Goal: Task Accomplishment & Management: Manage account settings

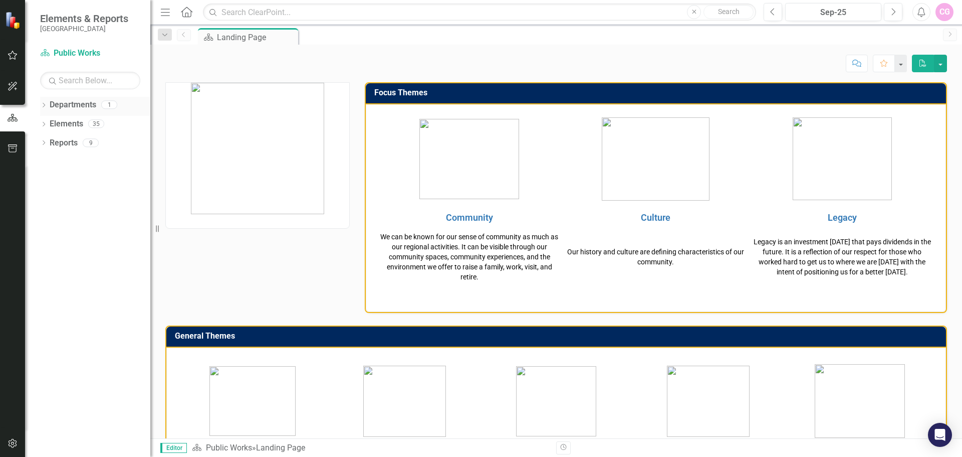
click at [41, 105] on icon "Dropdown" at bounding box center [43, 106] width 7 height 6
click at [73, 123] on link "Public Works" at bounding box center [102, 124] width 95 height 12
click at [885, 64] on icon "Favorite" at bounding box center [884, 63] width 9 height 7
click at [186, 12] on icon "Home" at bounding box center [186, 12] width 13 height 11
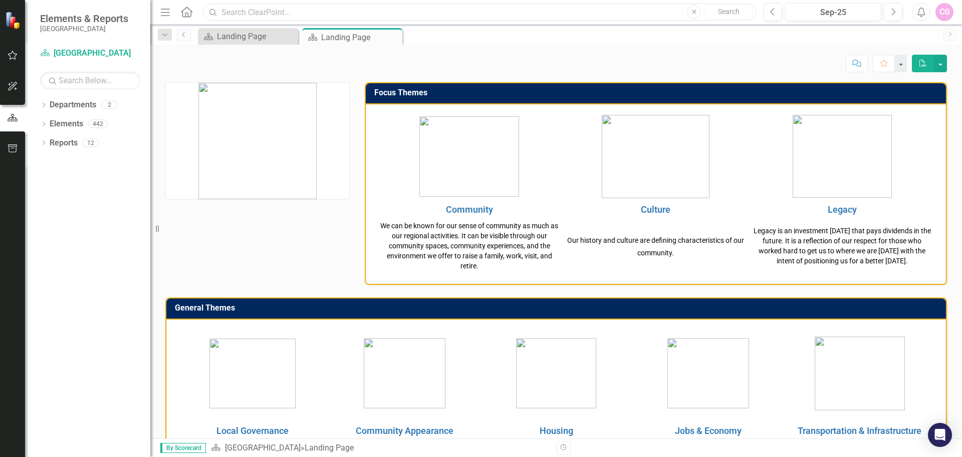
click at [235, 13] on input "text" at bounding box center [479, 13] width 553 height 18
click at [410, 16] on input "text" at bounding box center [479, 13] width 553 height 18
click at [503, 14] on input "text" at bounding box center [479, 13] width 553 height 18
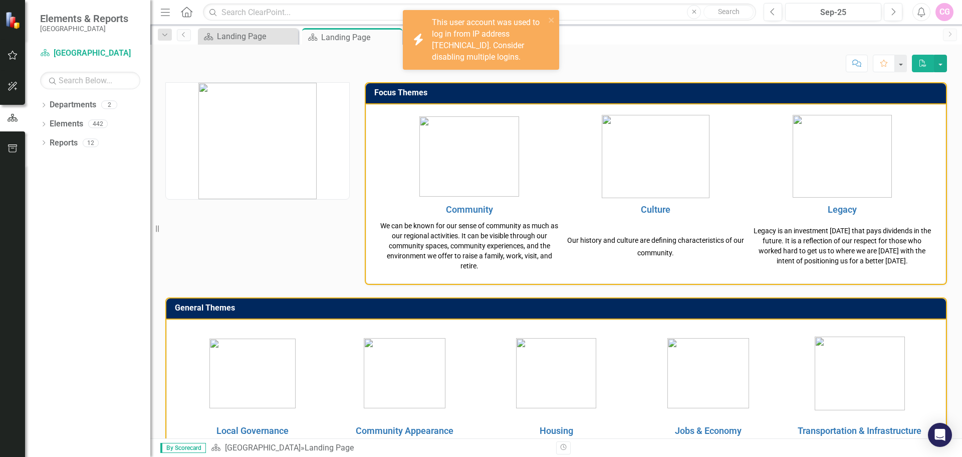
click at [852, 30] on div "Department Landing Page Close Department Landing Page Pin Close" at bounding box center [567, 36] width 742 height 16
click at [554, 20] on icon "close" at bounding box center [551, 20] width 7 height 8
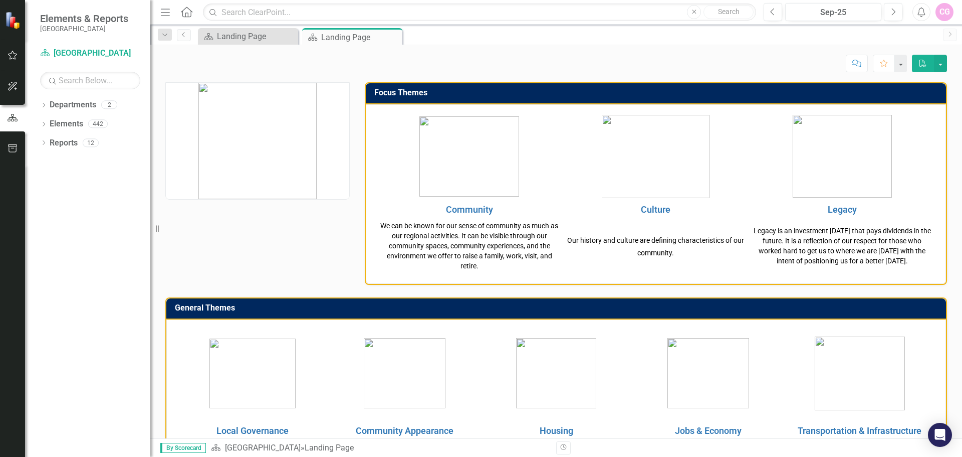
click at [943, 15] on div "CG" at bounding box center [945, 12] width 18 height 18
click at [936, 67] on link "Help Support Center" at bounding box center [913, 69] width 79 height 19
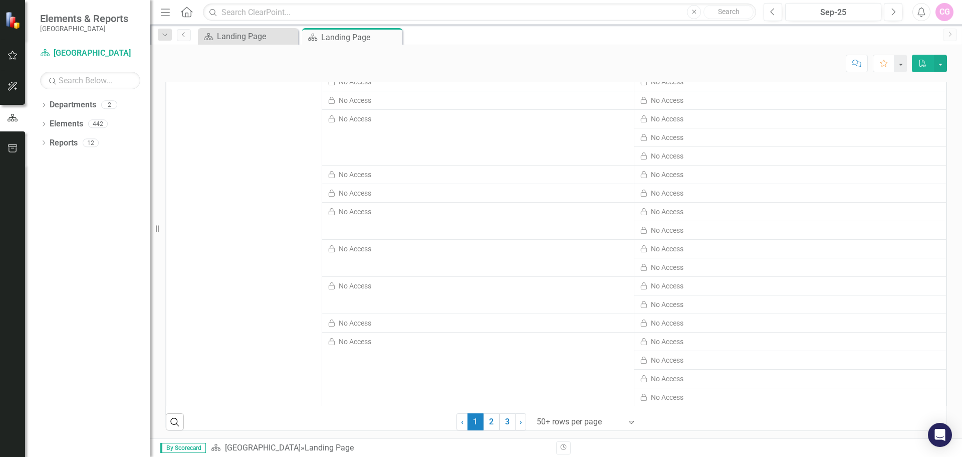
scroll to position [471, 0]
click at [939, 434] on icon "Open Intercom Messenger" at bounding box center [940, 434] width 12 height 13
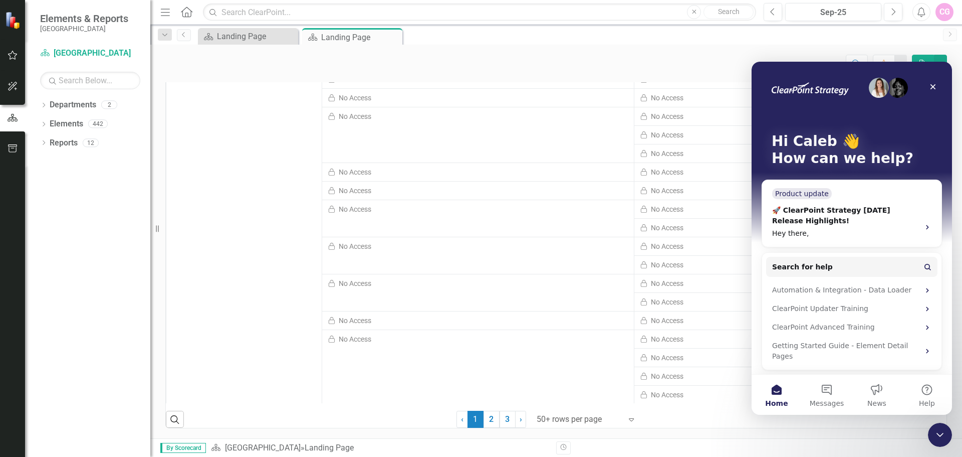
scroll to position [0, 0]
click at [825, 400] on span "Messages" at bounding box center [827, 402] width 35 height 7
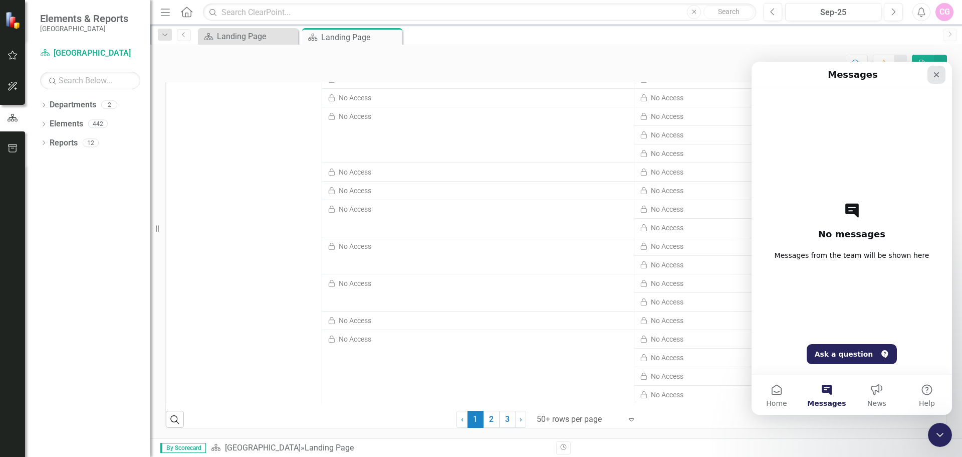
click at [942, 78] on div "Close" at bounding box center [937, 75] width 18 height 18
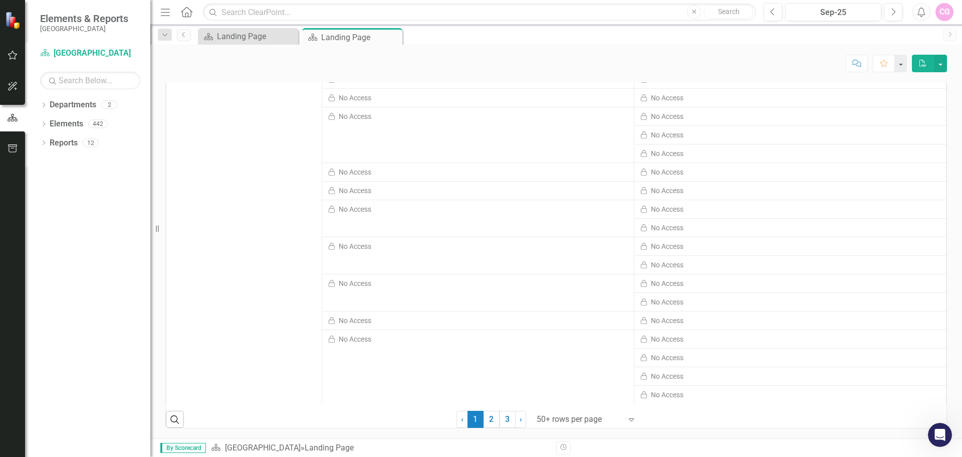
click at [12, 24] on img at bounding box center [14, 21] width 18 height 18
click at [12, 55] on icon "button" at bounding box center [13, 55] width 11 height 8
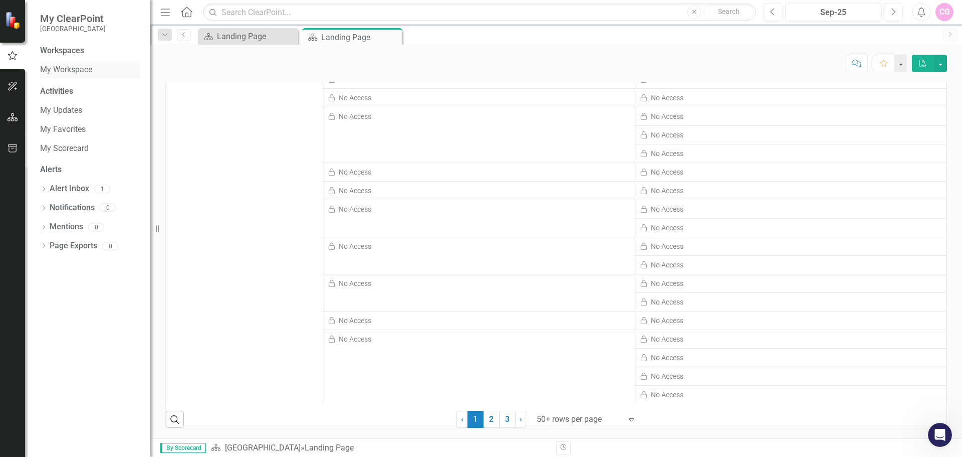
click at [90, 68] on link "My Workspace" at bounding box center [90, 70] width 100 height 12
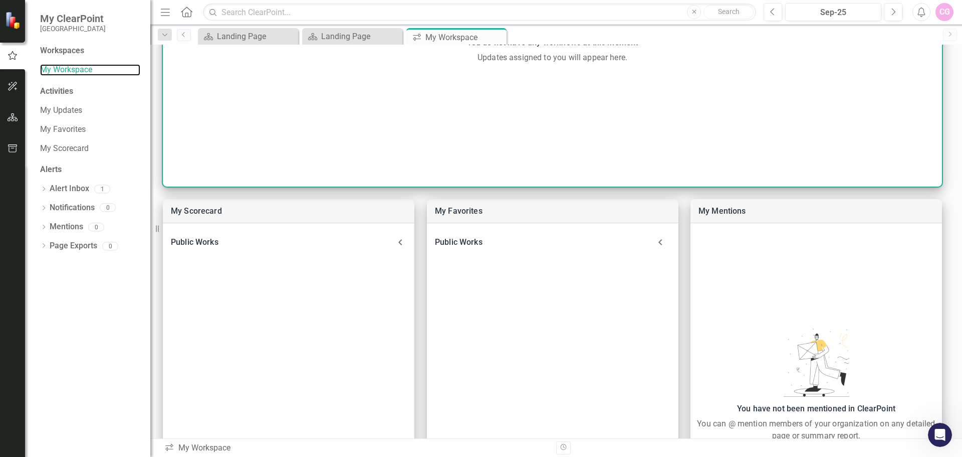
scroll to position [301, 0]
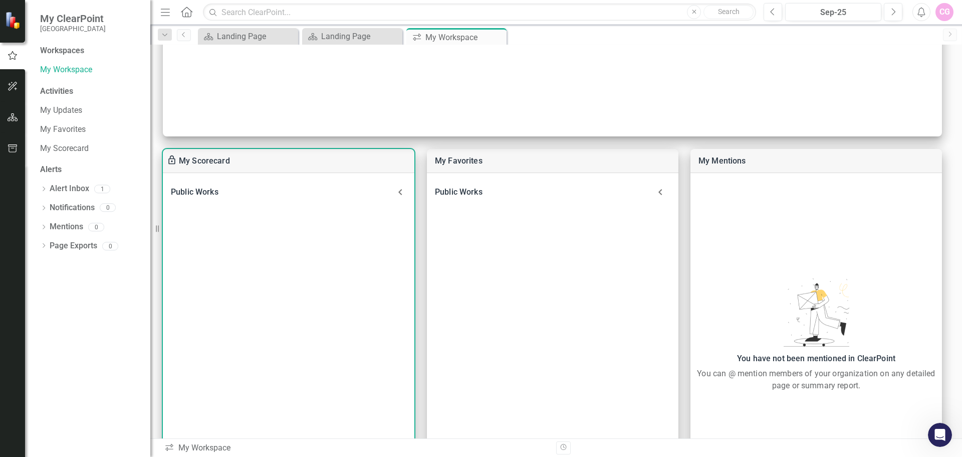
click at [397, 192] on icon at bounding box center [400, 192] width 12 height 12
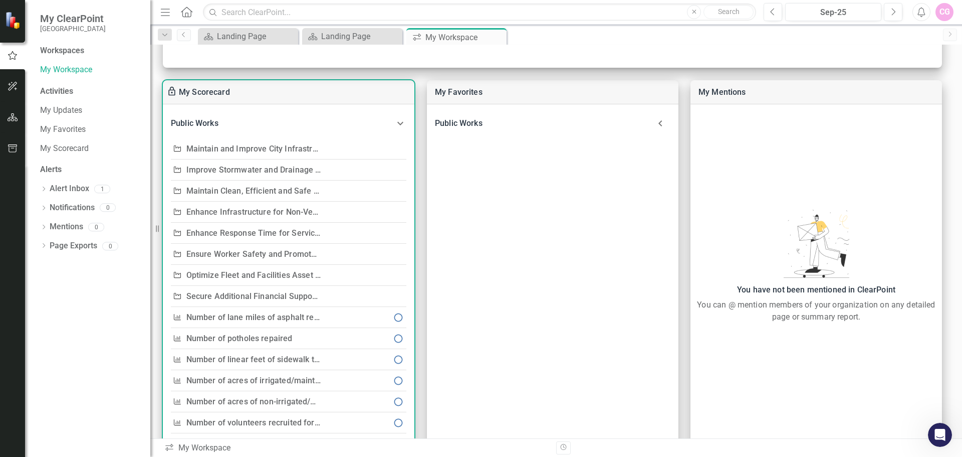
scroll to position [345, 0]
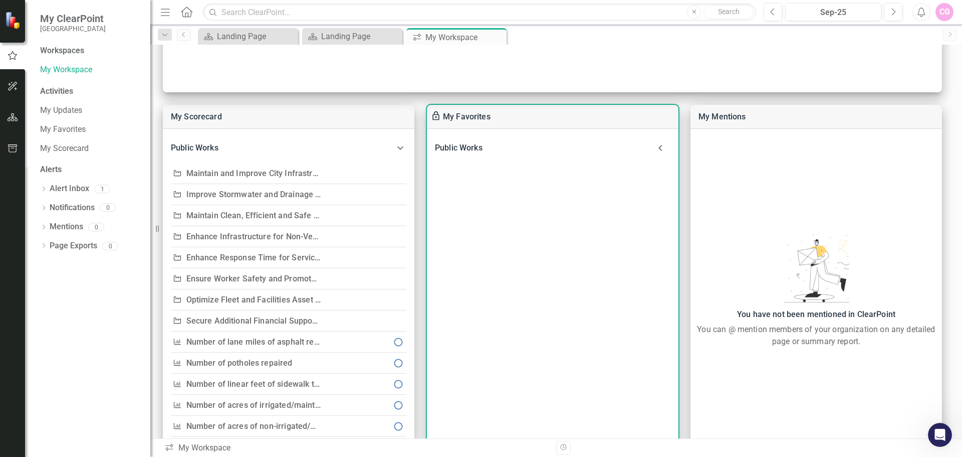
click at [660, 147] on icon at bounding box center [661, 148] width 4 height 6
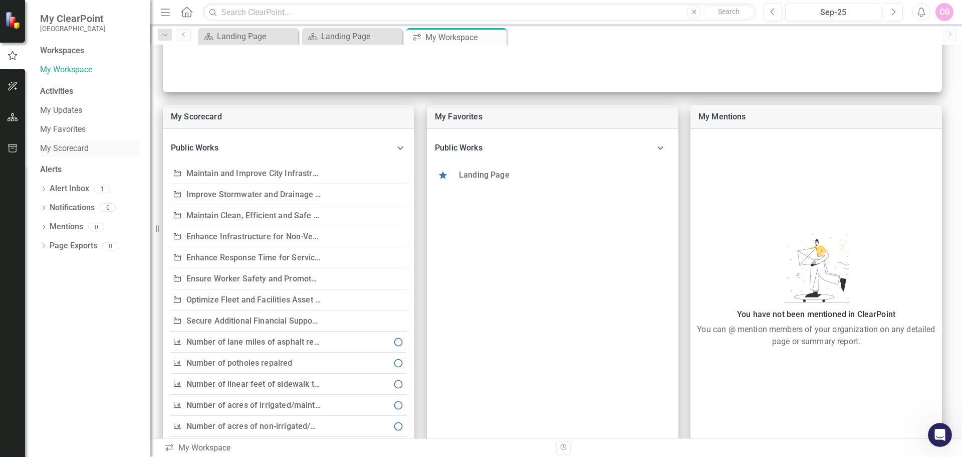
click at [84, 149] on link "My Scorecard" at bounding box center [90, 149] width 100 height 12
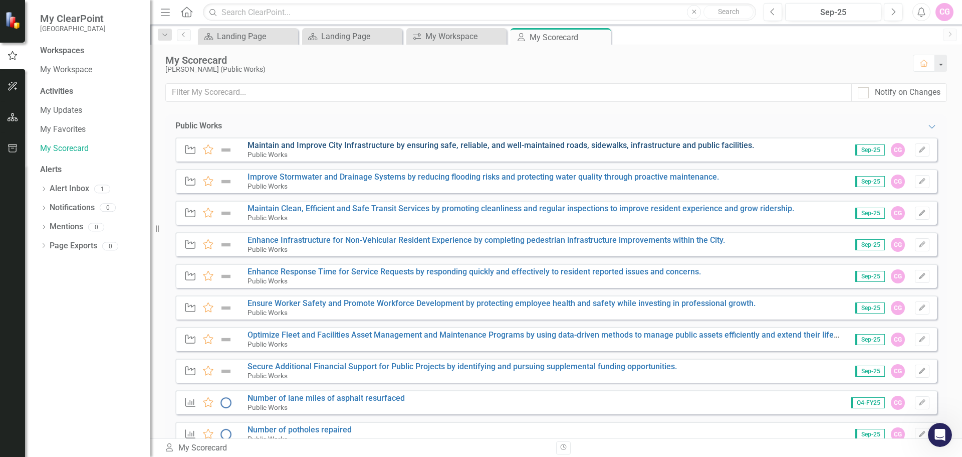
click at [314, 145] on link "Maintain and Improve City Infrastructure by ensuring safe, reliable, and well-m…" at bounding box center [501, 145] width 507 height 10
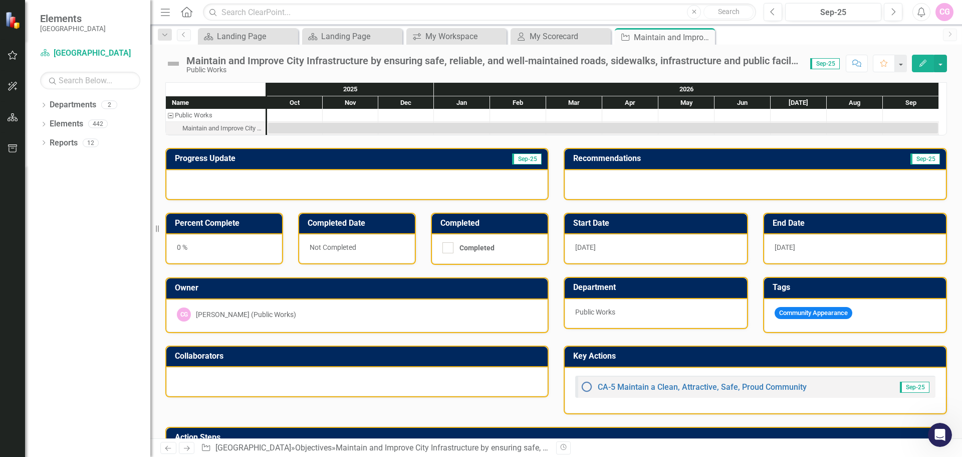
click at [226, 159] on h3 "Progress Update" at bounding box center [297, 158] width 245 height 9
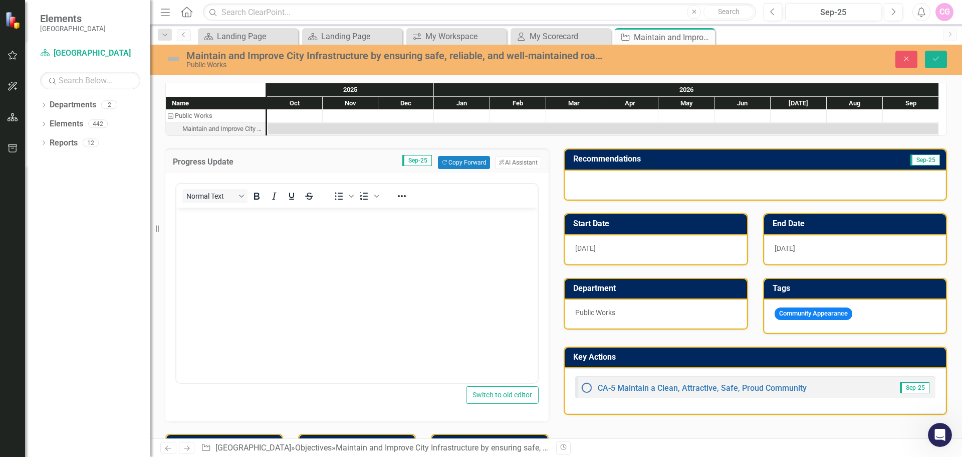
click at [597, 159] on h3 "Recommendations" at bounding box center [700, 158] width 254 height 9
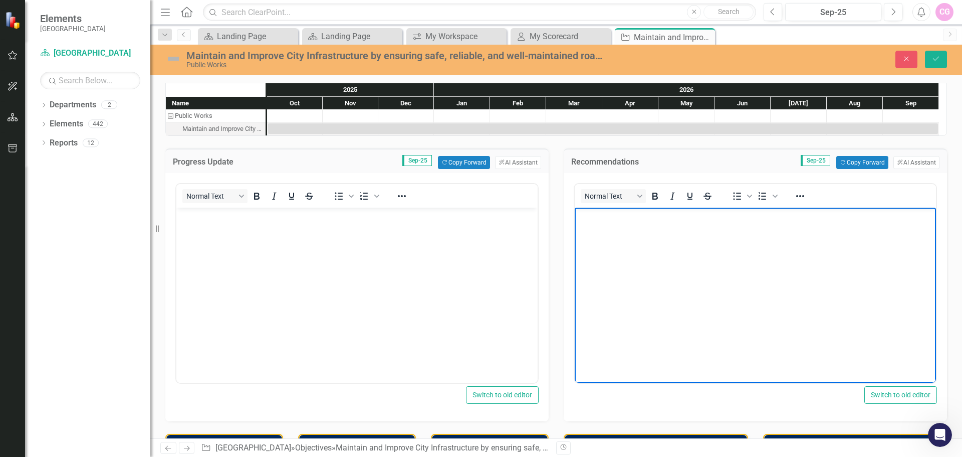
click at [731, 251] on body "Rich Text Area. Press ALT-0 for help." at bounding box center [755, 282] width 361 height 150
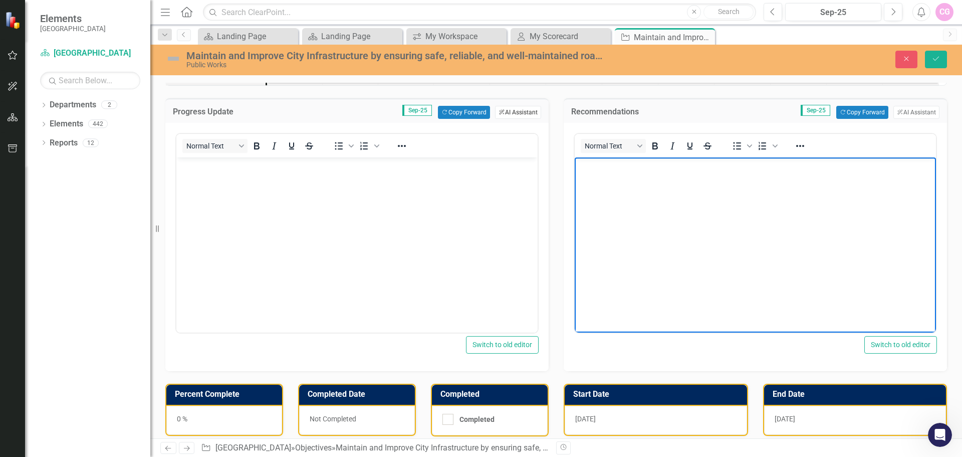
click at [523, 113] on button "ClearPoint AI AI Assistant" at bounding box center [518, 112] width 46 height 13
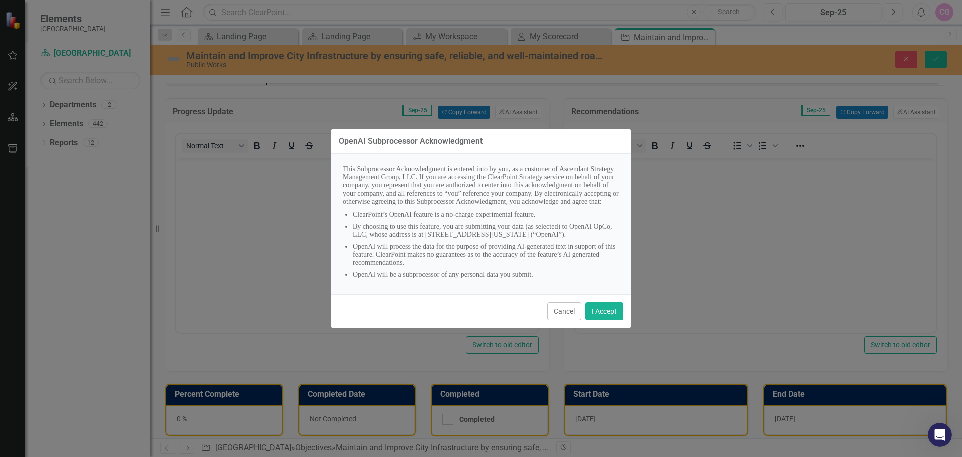
click at [597, 327] on div "Cancel I Accept" at bounding box center [481, 310] width 300 height 33
click at [597, 320] on button "I Accept" at bounding box center [604, 311] width 38 height 18
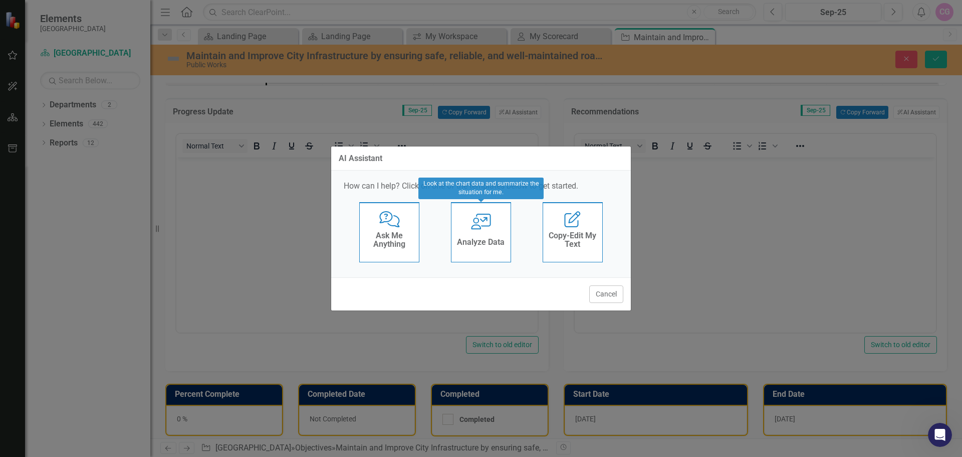
click at [483, 231] on div "User with Chart Analyze Data" at bounding box center [481, 232] width 60 height 60
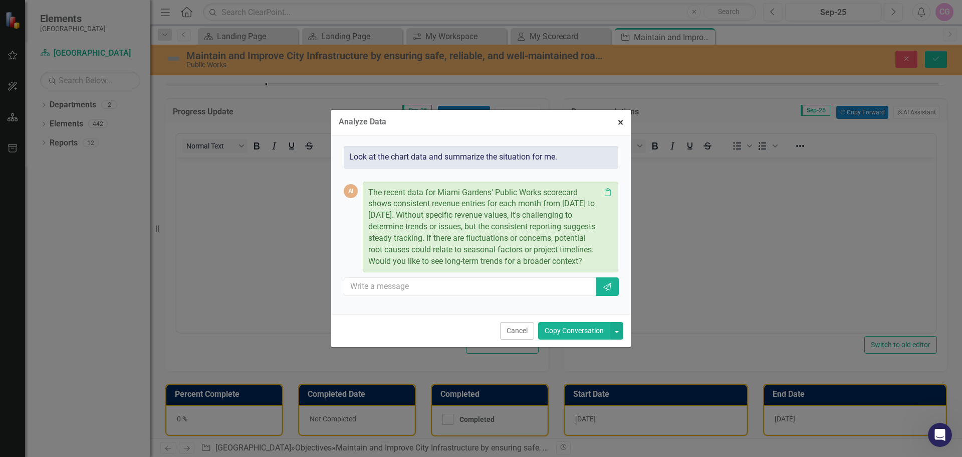
click at [617, 121] on button "× Close" at bounding box center [620, 123] width 21 height 26
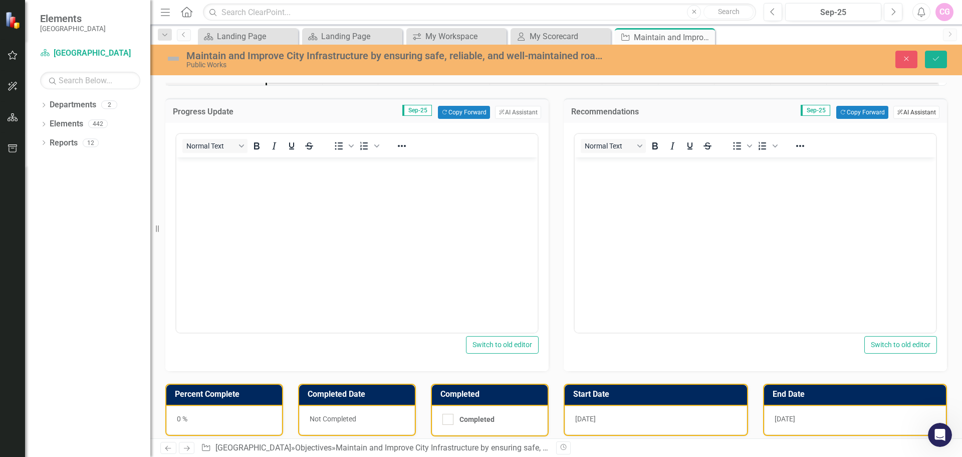
click at [921, 112] on button "ClearPoint AI AI Assistant" at bounding box center [917, 112] width 46 height 13
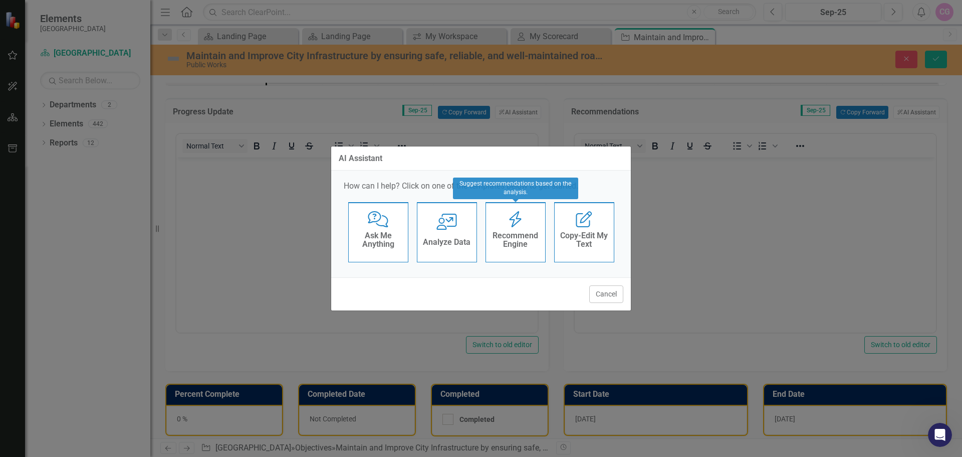
click at [496, 239] on h4 "Recommend Engine" at bounding box center [515, 240] width 49 height 18
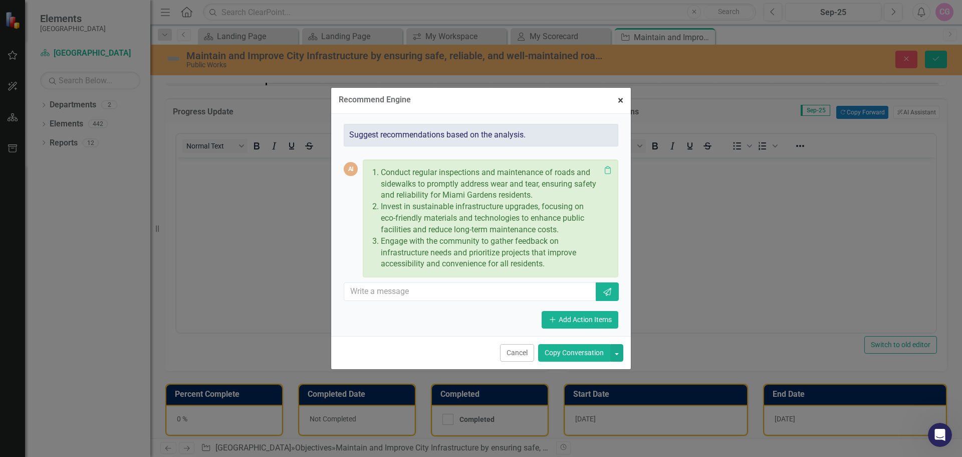
click at [619, 105] on span "×" at bounding box center [621, 100] width 6 height 12
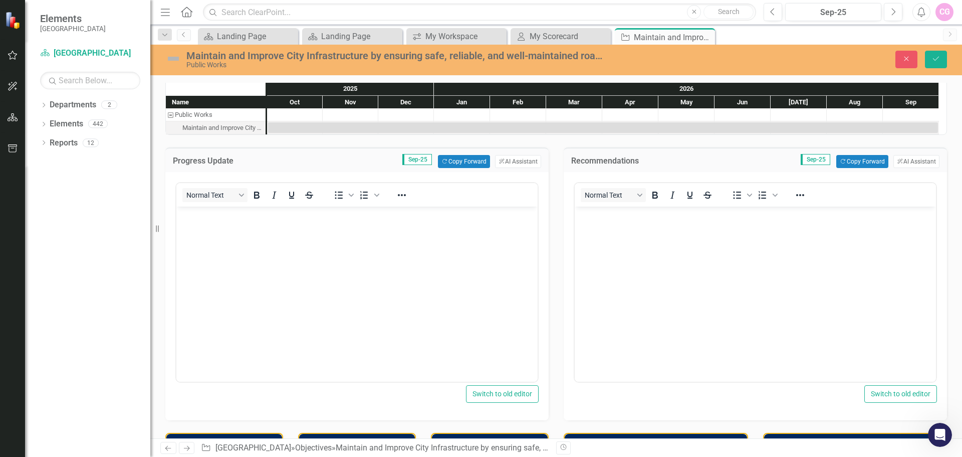
scroll to position [0, 0]
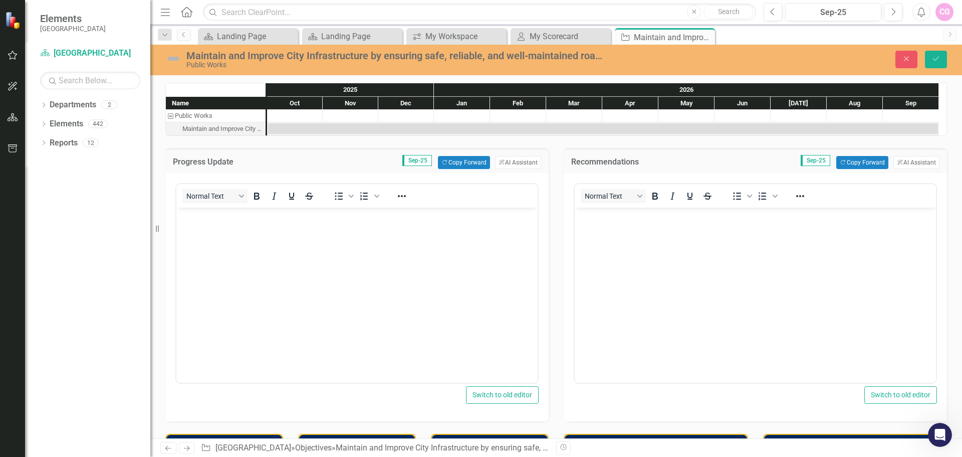
click at [173, 57] on img at bounding box center [173, 59] width 16 height 16
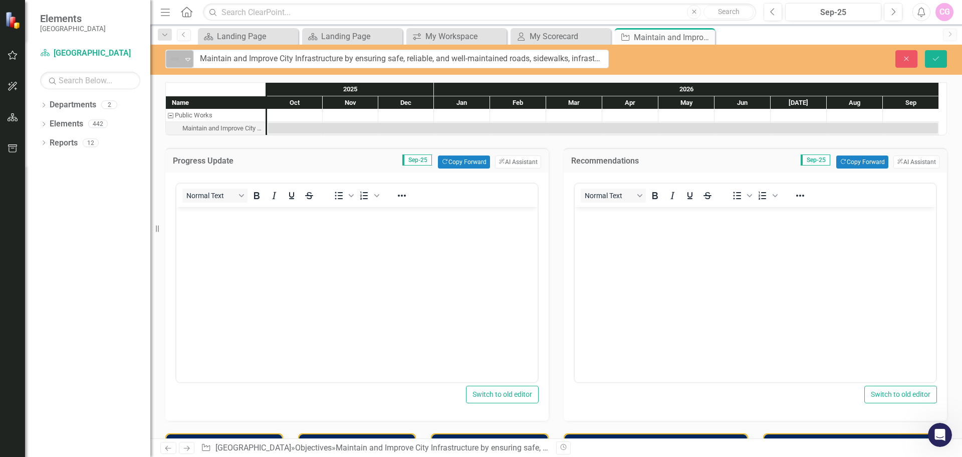
click at [184, 62] on icon "Expand" at bounding box center [188, 59] width 10 height 8
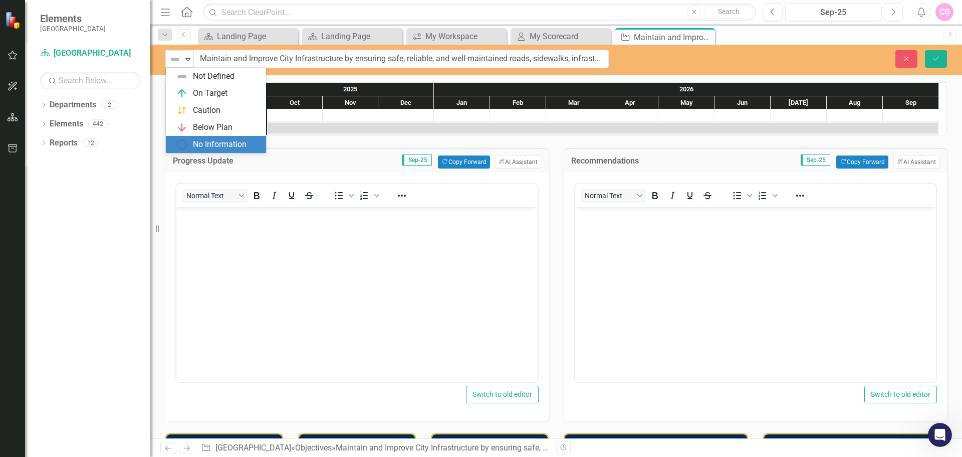
click at [948, 229] on div "Name Public Works Maintain and Improve City Infrastructure by ensuring safe, re…" at bounding box center [556, 389] width 812 height 639
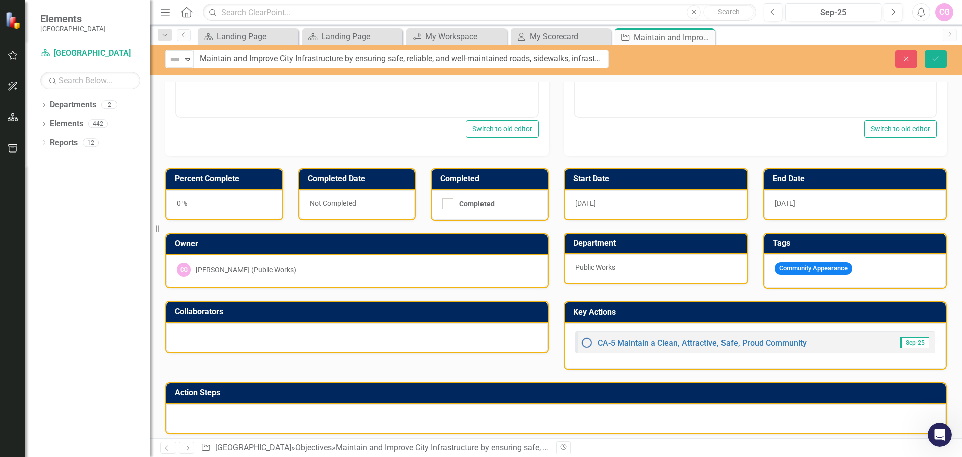
scroll to position [272, 0]
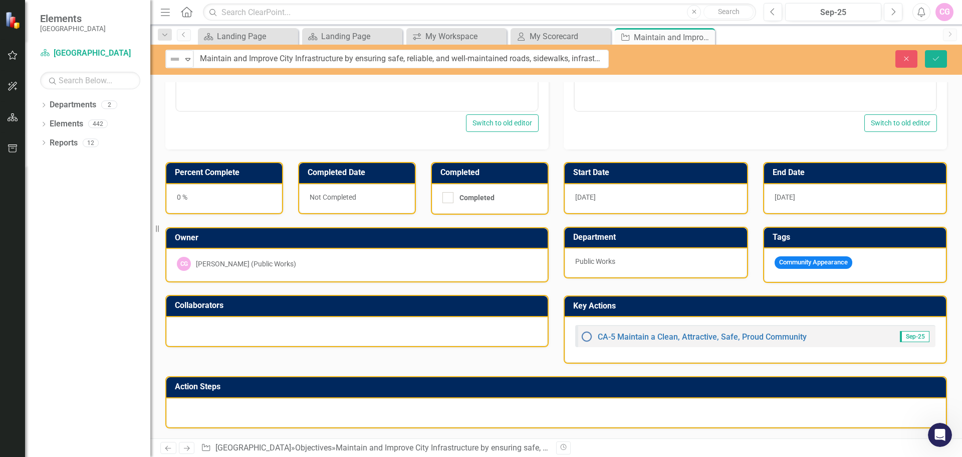
click at [564, 405] on div at bounding box center [556, 412] width 780 height 29
click at [568, 387] on h3 "Action Steps" at bounding box center [558, 386] width 766 height 9
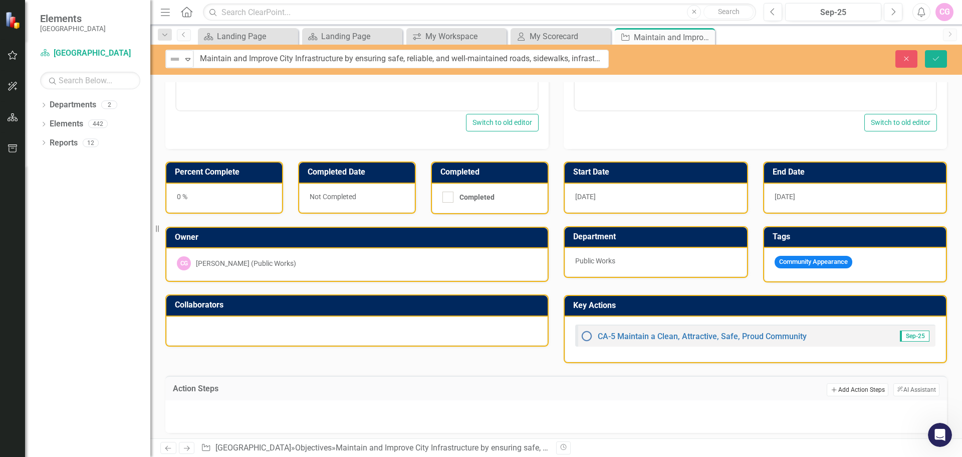
click at [834, 391] on button "Add Add Action Steps" at bounding box center [857, 389] width 61 height 13
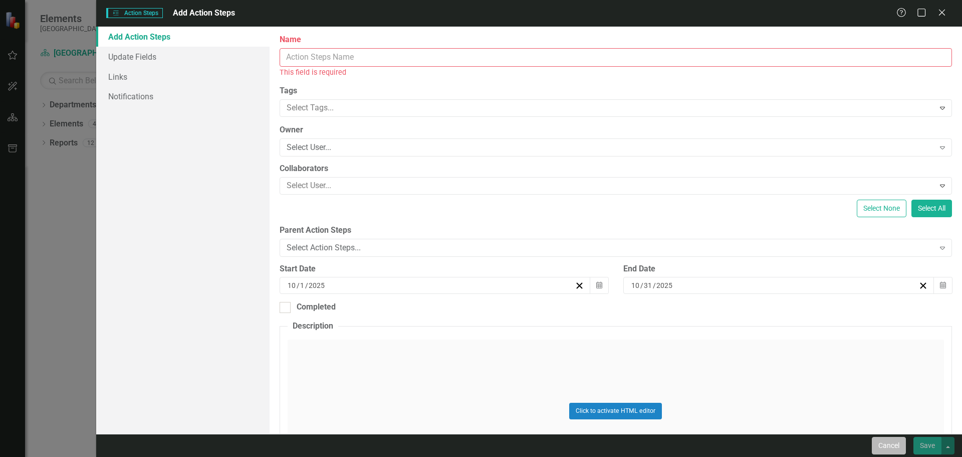
click at [882, 447] on button "Cancel" at bounding box center [889, 446] width 34 height 18
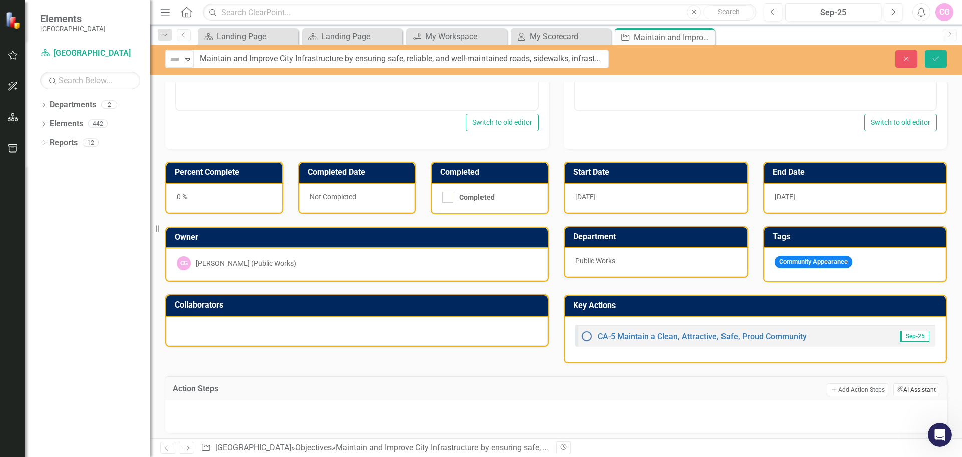
click at [896, 393] on button "ClearPoint AI AI Assistant" at bounding box center [917, 389] width 46 height 13
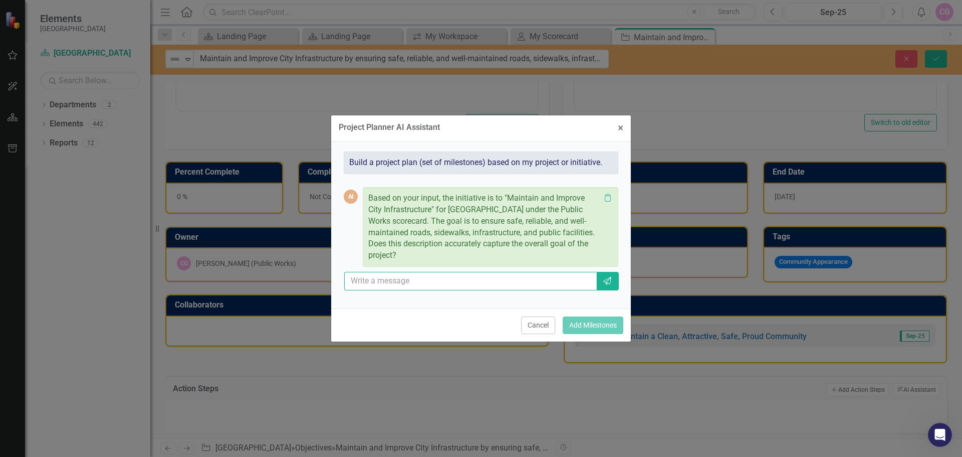
click at [503, 280] on input "text" at bounding box center [470, 281] width 253 height 19
type input "yes"
click at [615, 282] on button "Send" at bounding box center [607, 281] width 23 height 19
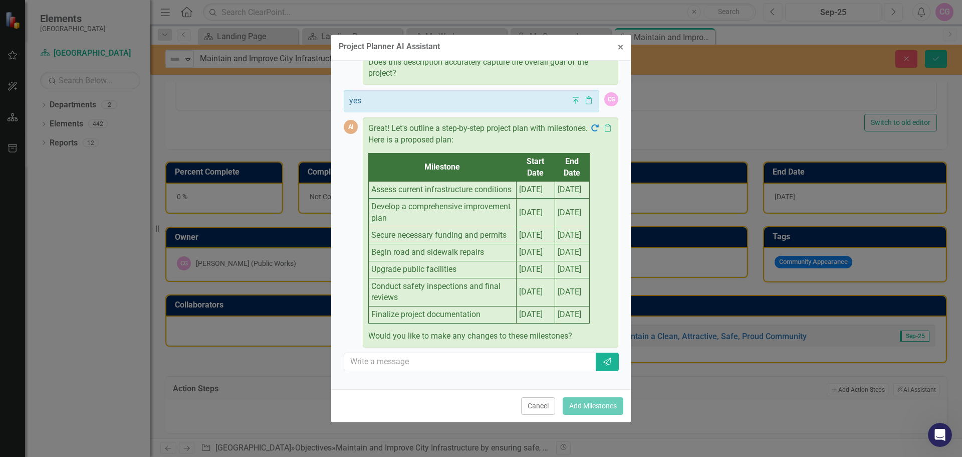
scroll to position [151, 0]
click at [621, 49] on span "×" at bounding box center [621, 47] width 6 height 12
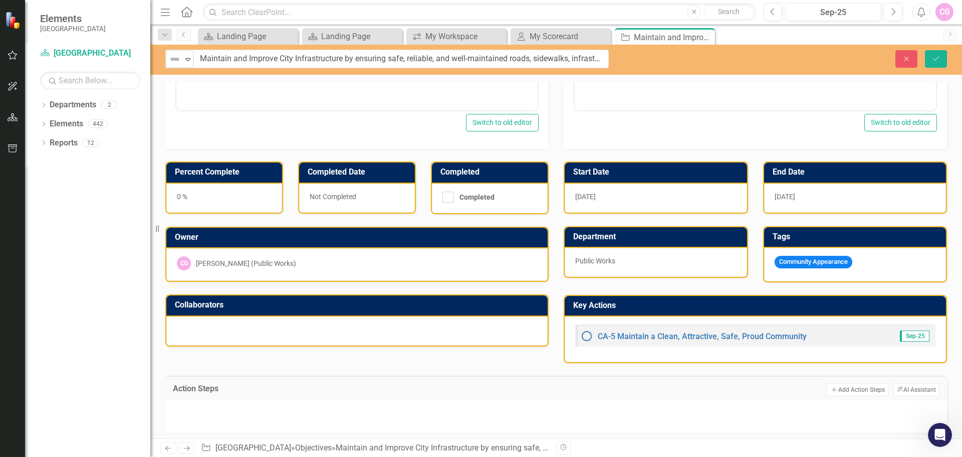
scroll to position [277, 0]
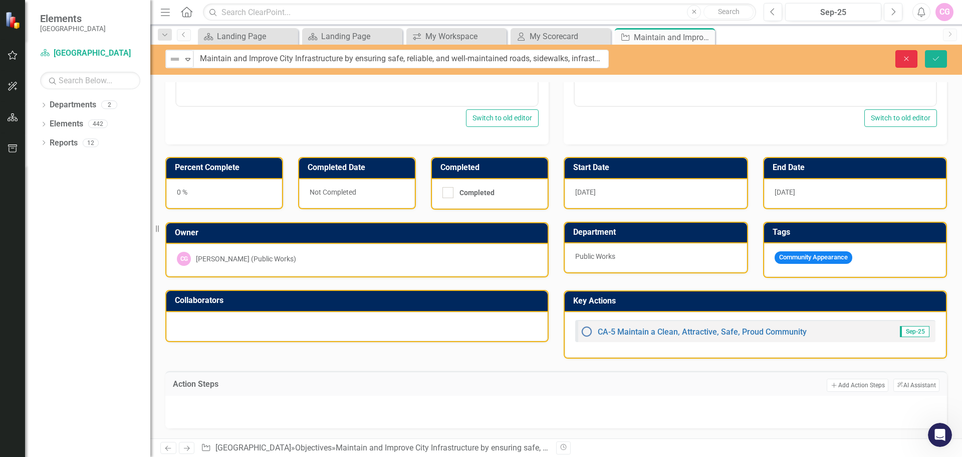
click at [904, 63] on button "Close" at bounding box center [907, 59] width 22 height 18
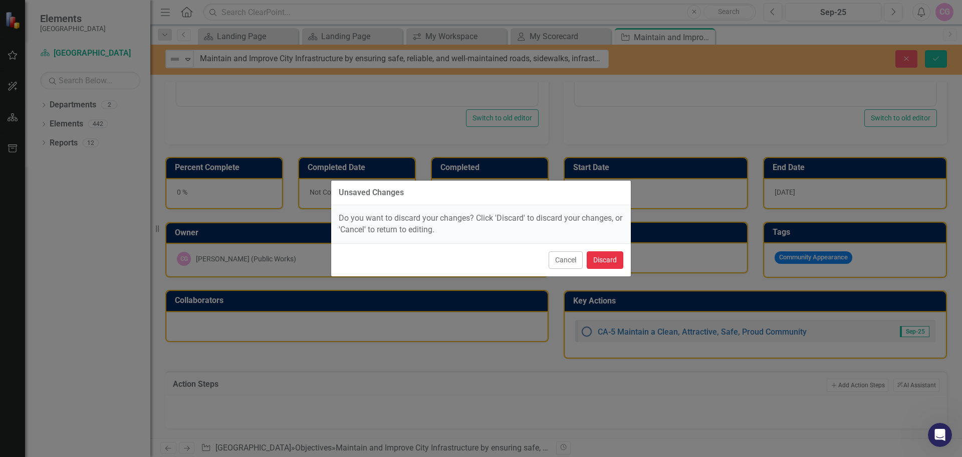
click at [603, 259] on button "Discard" at bounding box center [605, 260] width 37 height 18
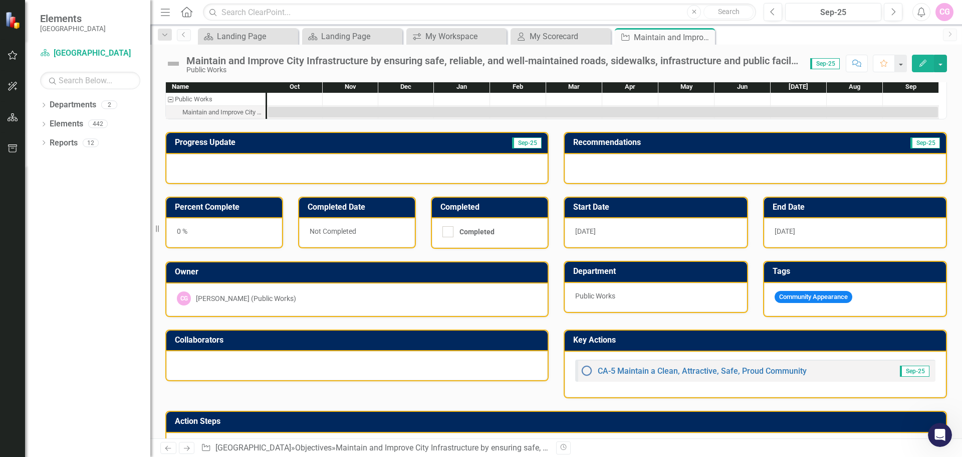
scroll to position [0, 0]
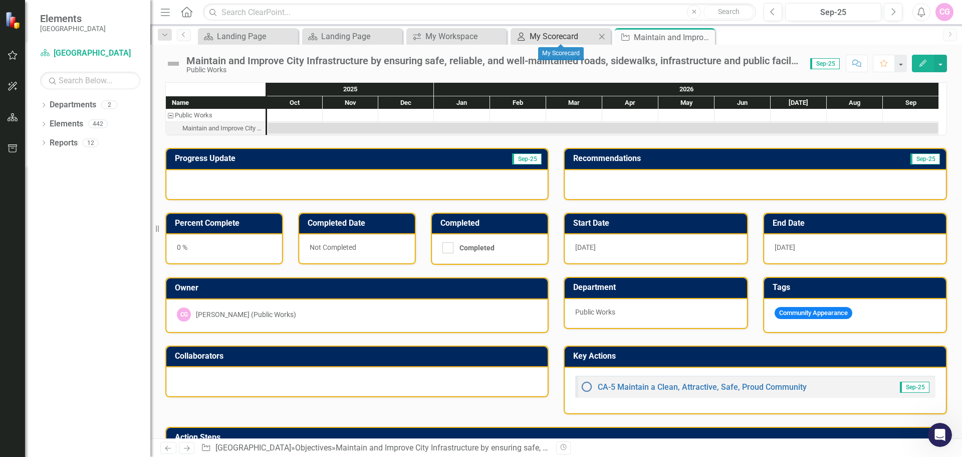
click at [571, 39] on div "My Scorecard" at bounding box center [563, 36] width 66 height 13
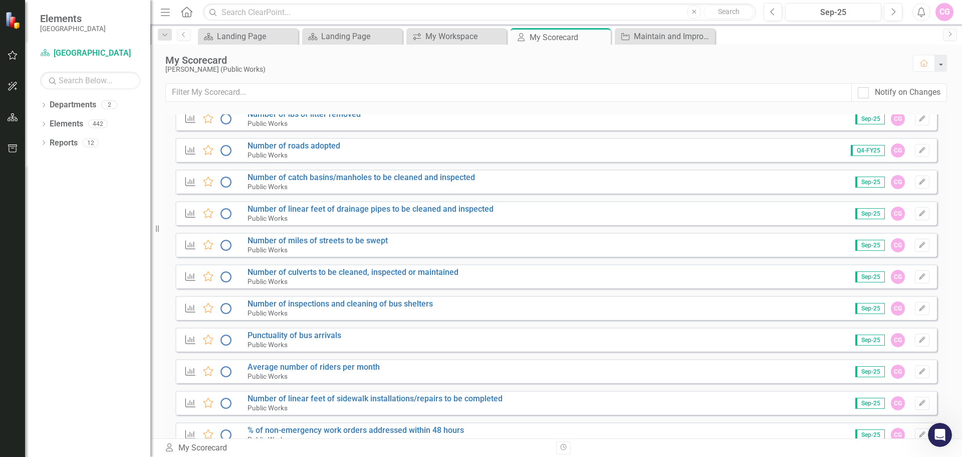
scroll to position [551, 0]
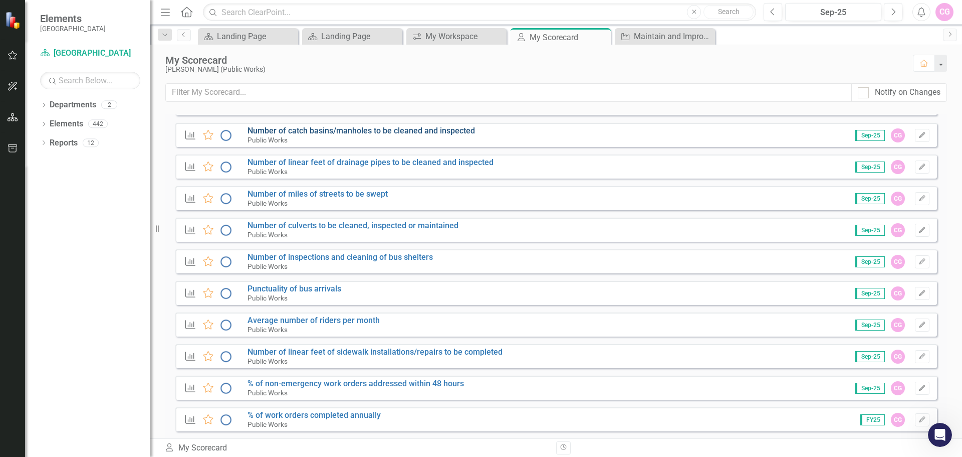
click at [314, 128] on link "Number of catch basins/manholes to be cleaned and inspected" at bounding box center [362, 131] width 228 height 10
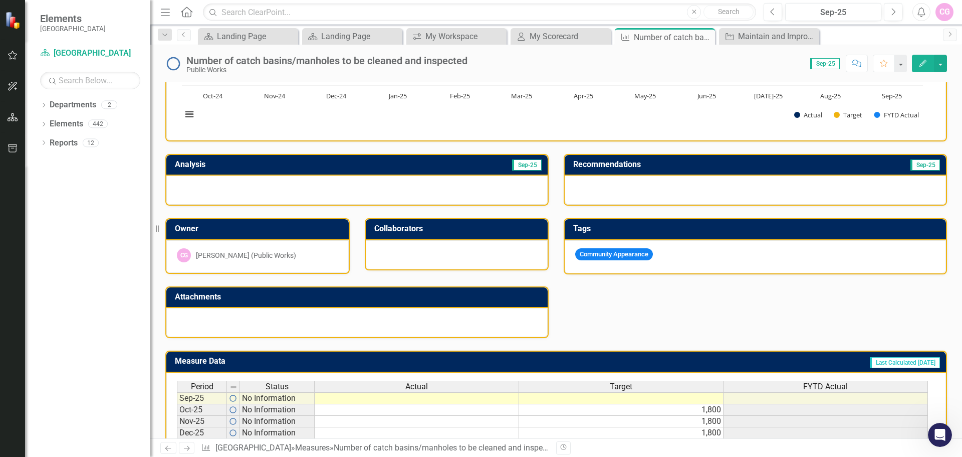
scroll to position [150, 0]
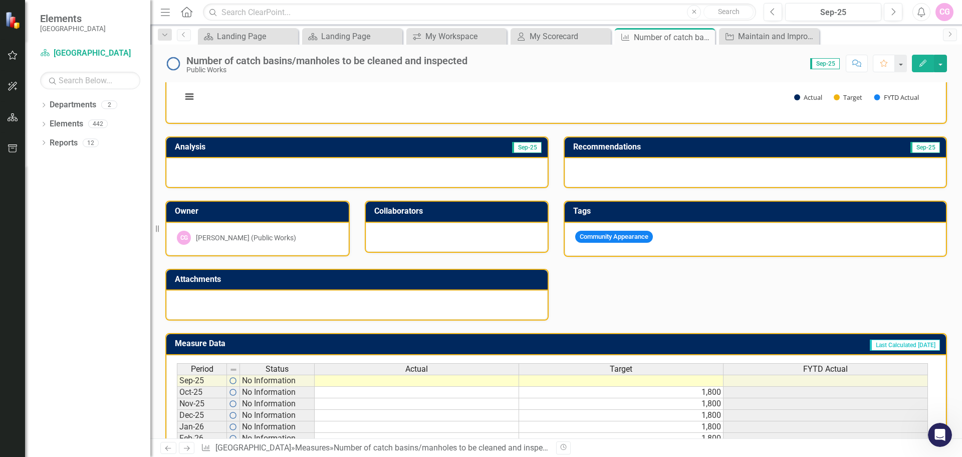
click at [281, 149] on h3 "Analysis" at bounding box center [267, 146] width 184 height 9
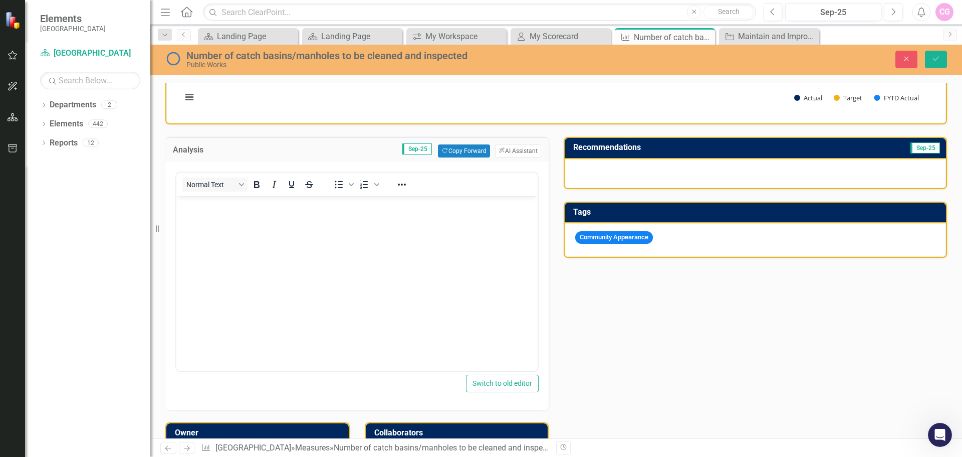
scroll to position [0, 0]
click at [598, 153] on td "Recommendations" at bounding box center [700, 148] width 254 height 17
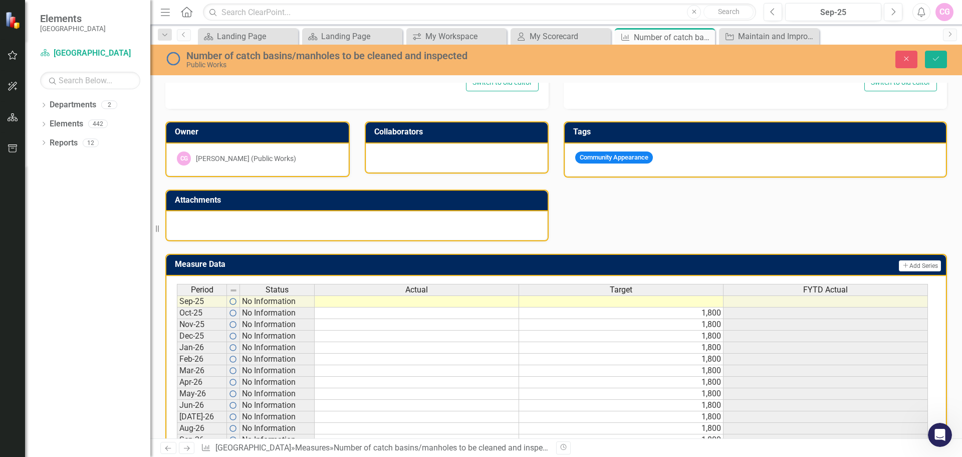
scroll to position [485, 0]
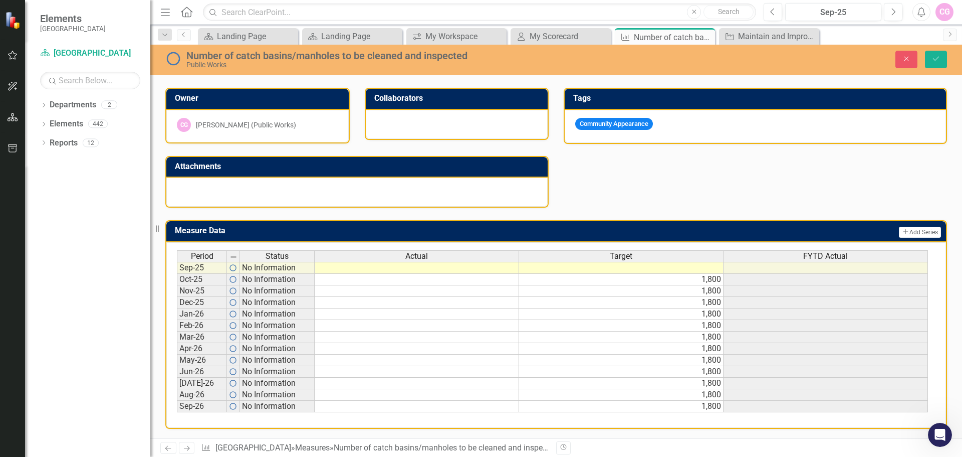
click at [244, 168] on h3 "Attachments" at bounding box center [359, 166] width 368 height 9
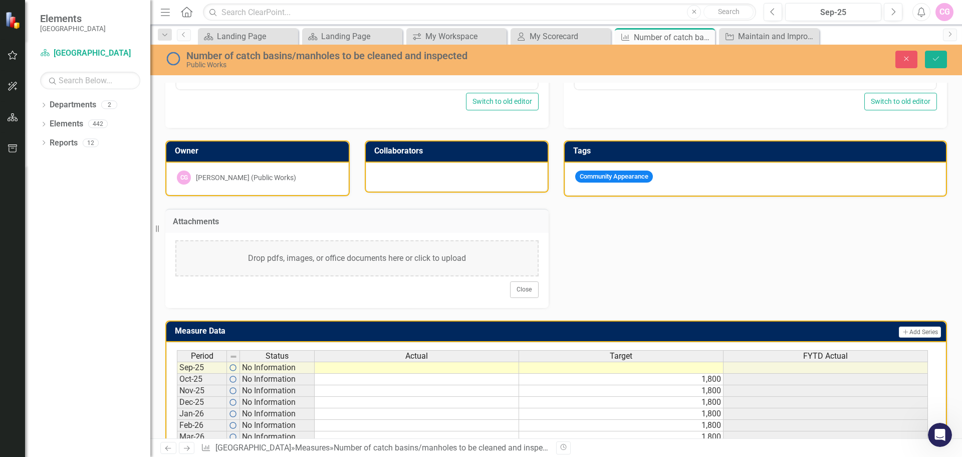
scroll to position [532, 0]
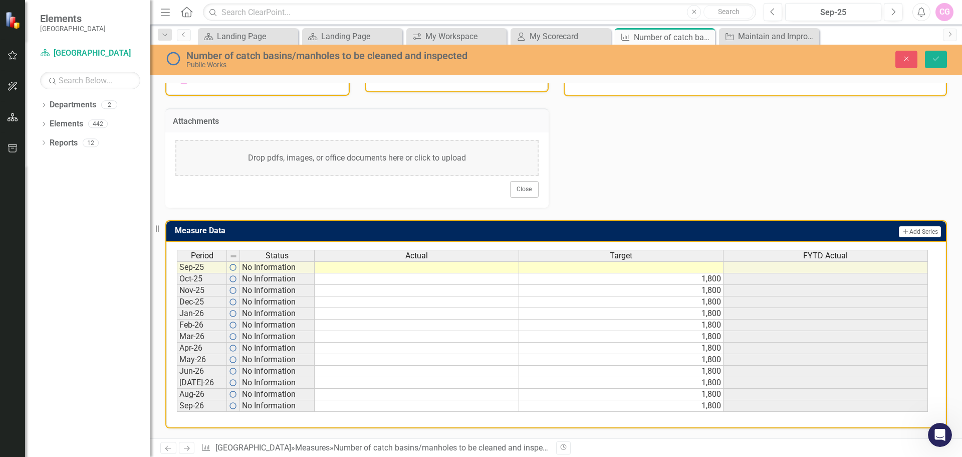
click at [200, 282] on td "Oct-25" at bounding box center [202, 279] width 50 height 12
click at [338, 279] on td at bounding box center [417, 279] width 204 height 12
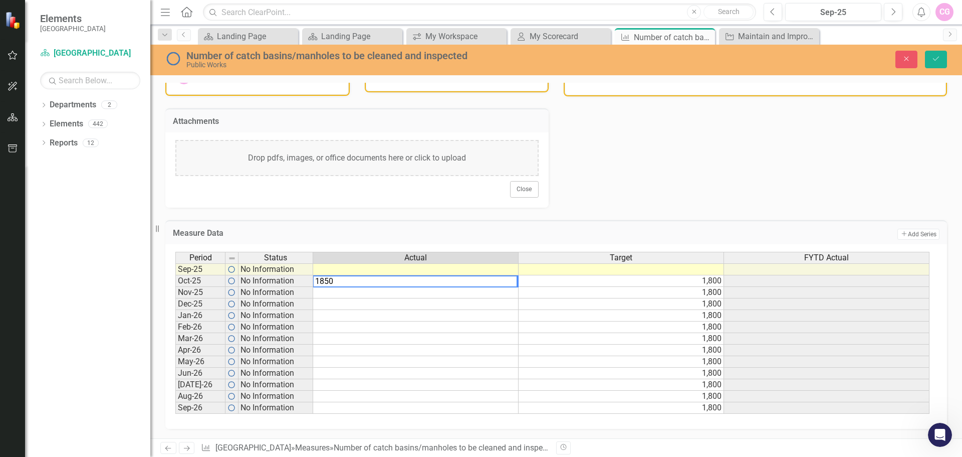
type textarea "1850"
click at [349, 291] on td at bounding box center [415, 293] width 205 height 12
type textarea "1800"
click at [472, 317] on td at bounding box center [415, 316] width 205 height 12
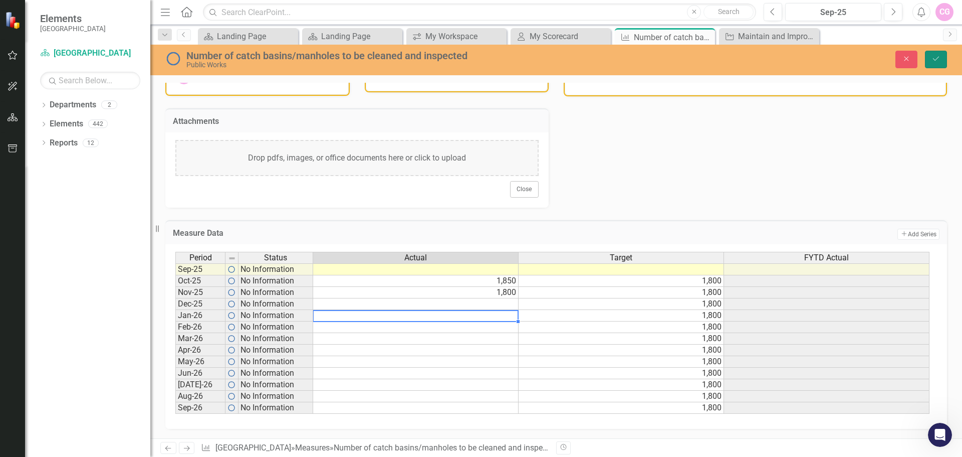
click at [937, 60] on icon "Save" at bounding box center [936, 58] width 9 height 7
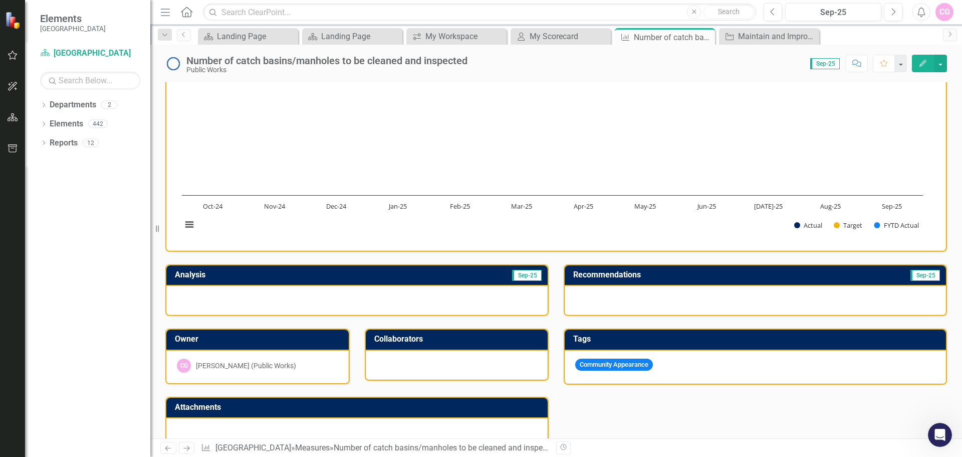
scroll to position [0, 0]
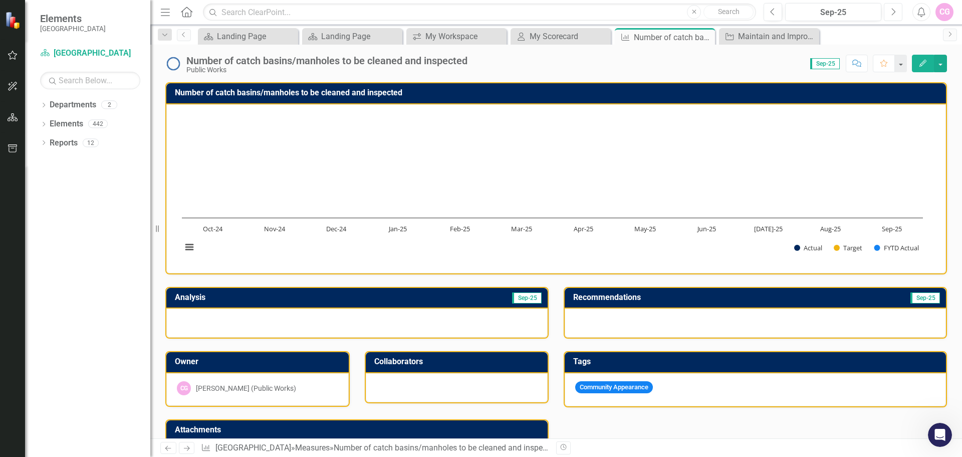
click at [897, 12] on button "Next" at bounding box center [893, 12] width 19 height 18
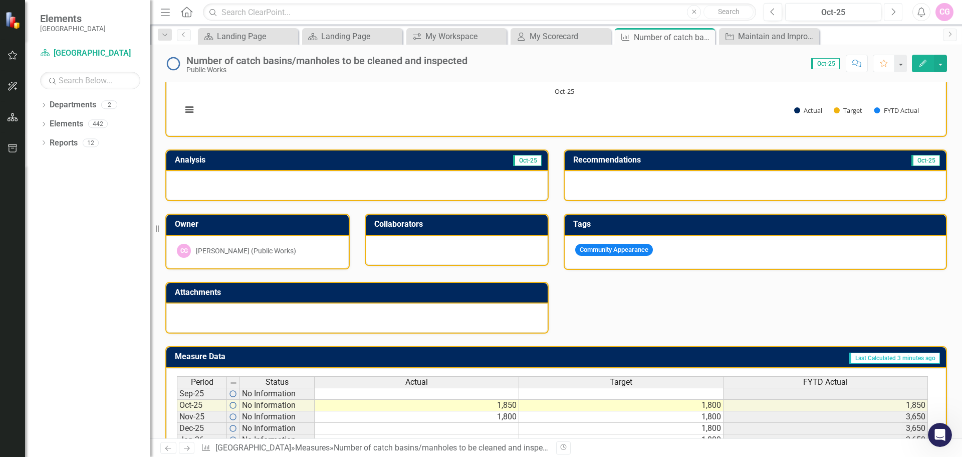
scroll to position [150, 0]
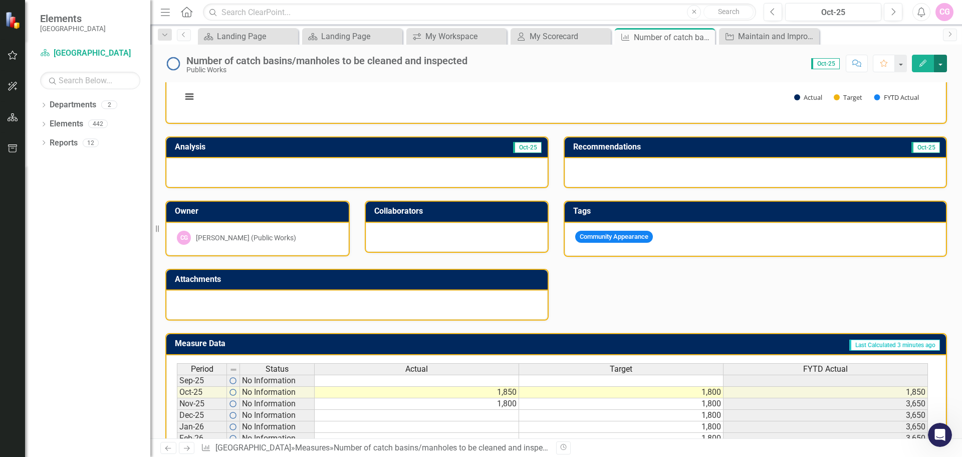
click at [945, 67] on button "button" at bounding box center [940, 64] width 13 height 18
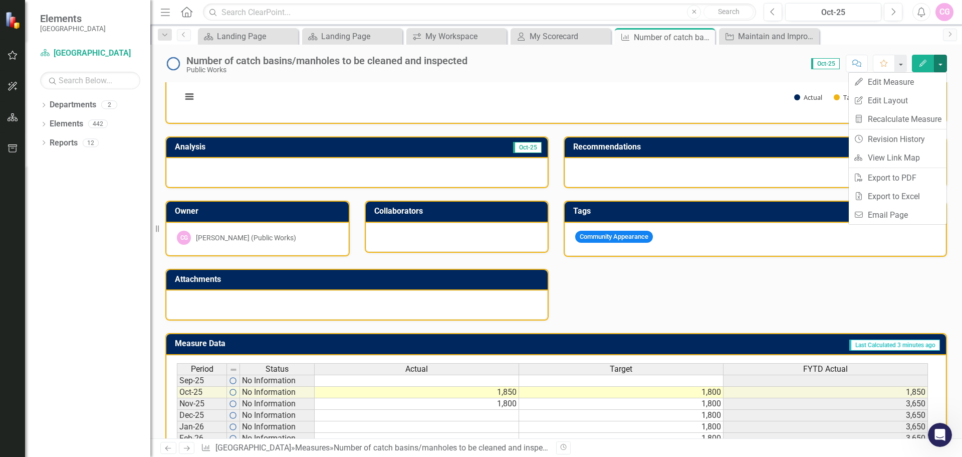
click at [957, 73] on div "Number of catch basins/manholes to be cleaned and inspected Public Works Score:…" at bounding box center [556, 60] width 812 height 30
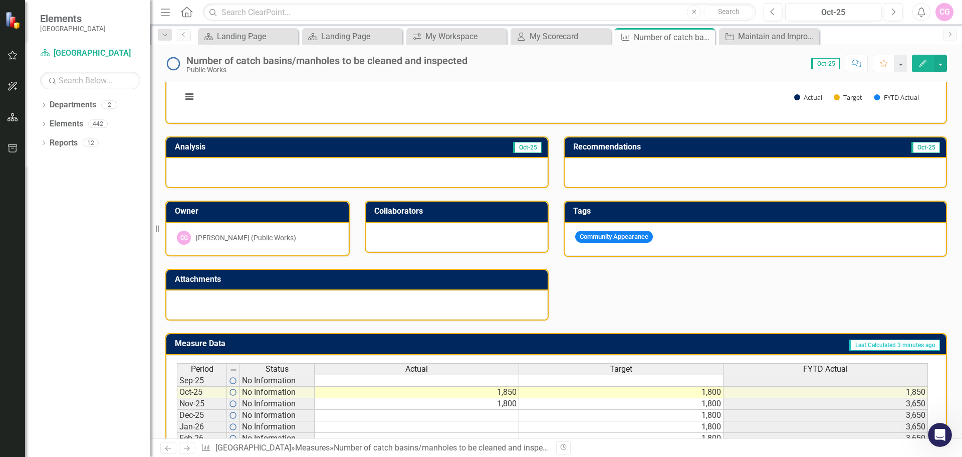
scroll to position [200, 0]
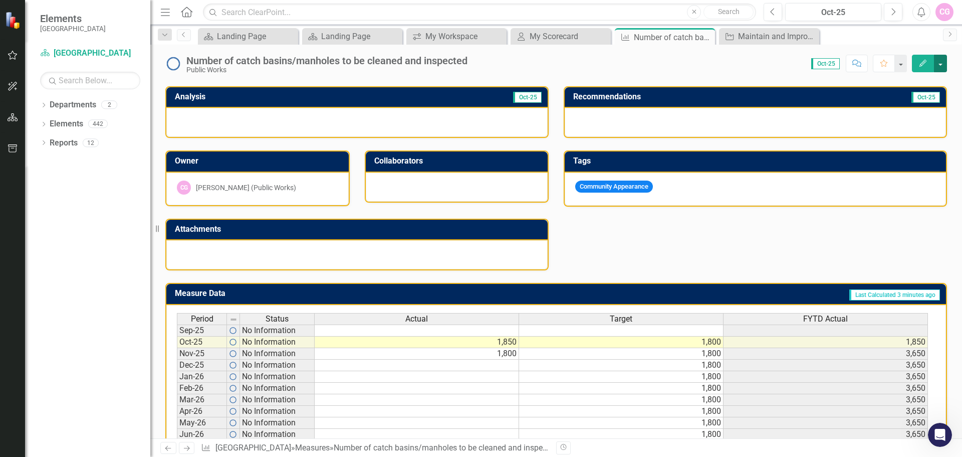
click at [946, 66] on button "button" at bounding box center [940, 64] width 13 height 18
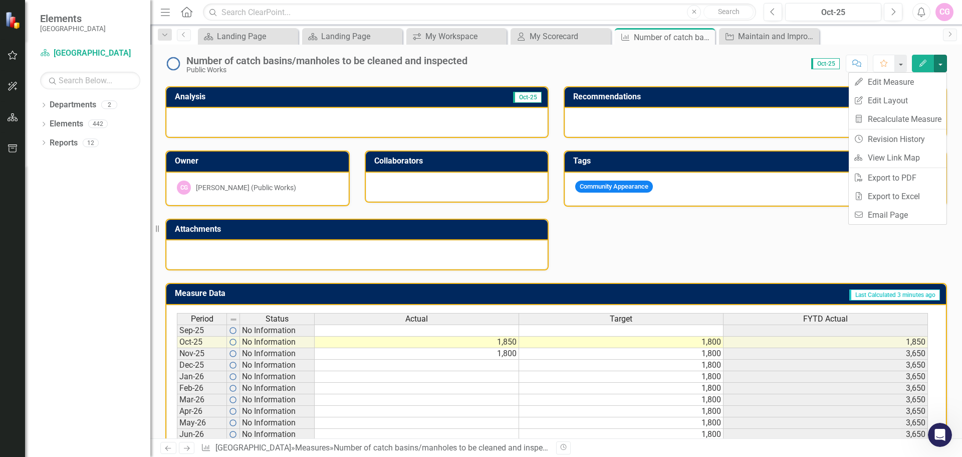
click at [451, 343] on td "1,850" at bounding box center [417, 342] width 204 height 12
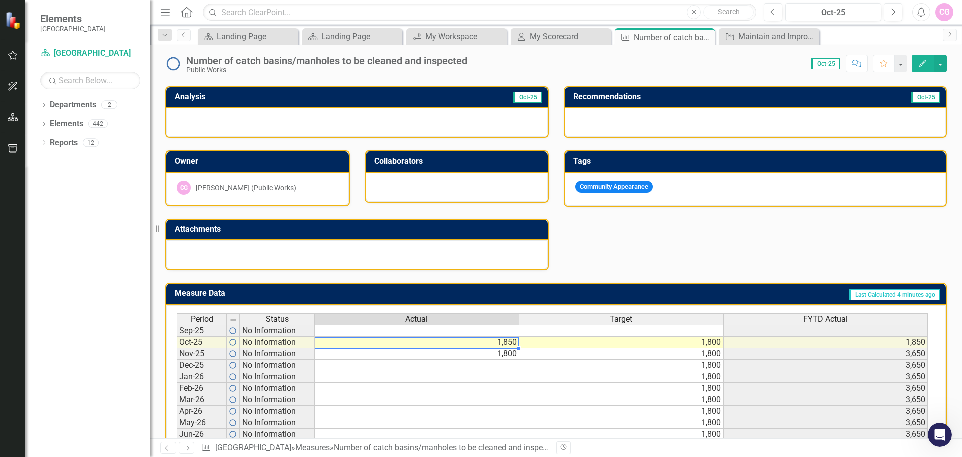
click at [454, 341] on td "1,850" at bounding box center [417, 342] width 204 height 12
type textarea "1850"
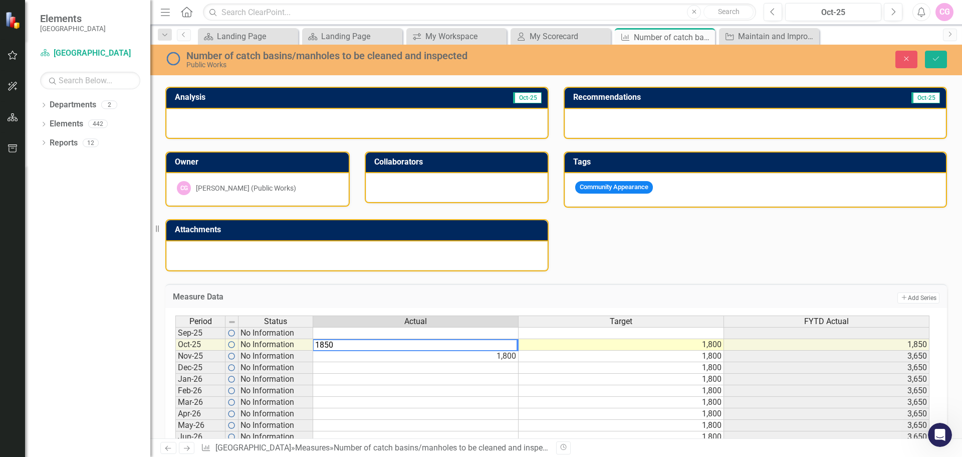
drag, startPoint x: 429, startPoint y: 340, endPoint x: 313, endPoint y: 346, distance: 116.9
click at [313, 346] on div "Period Status Actual Target FYTD Actual Sep-25 No Information Oct-25 No Informa…" at bounding box center [552, 396] width 754 height 162
click at [489, 354] on td "1,800" at bounding box center [415, 356] width 205 height 12
type textarea "1800"
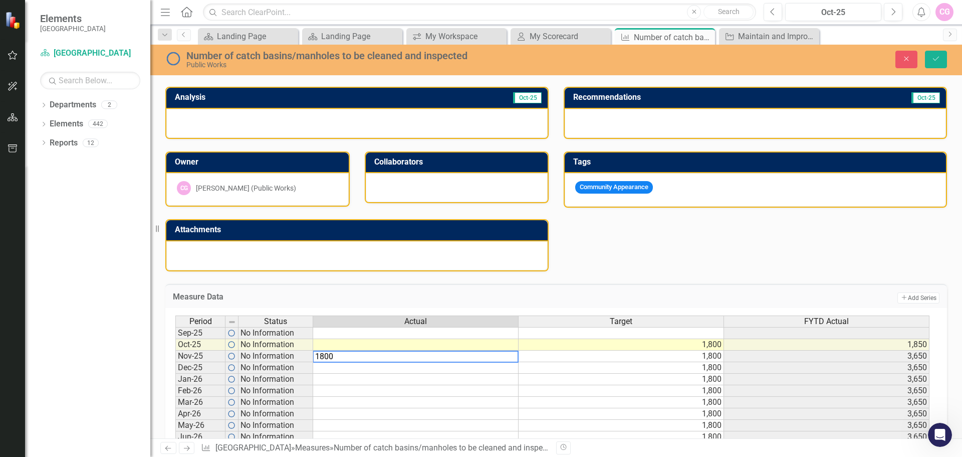
drag, startPoint x: 329, startPoint y: 354, endPoint x: 309, endPoint y: 356, distance: 20.2
click at [307, 354] on div "Period Status Actual Target FYTD Actual Sep-25 No Information Oct-25 No Informa…" at bounding box center [552, 396] width 754 height 162
click at [943, 61] on button "Save" at bounding box center [936, 60] width 22 height 18
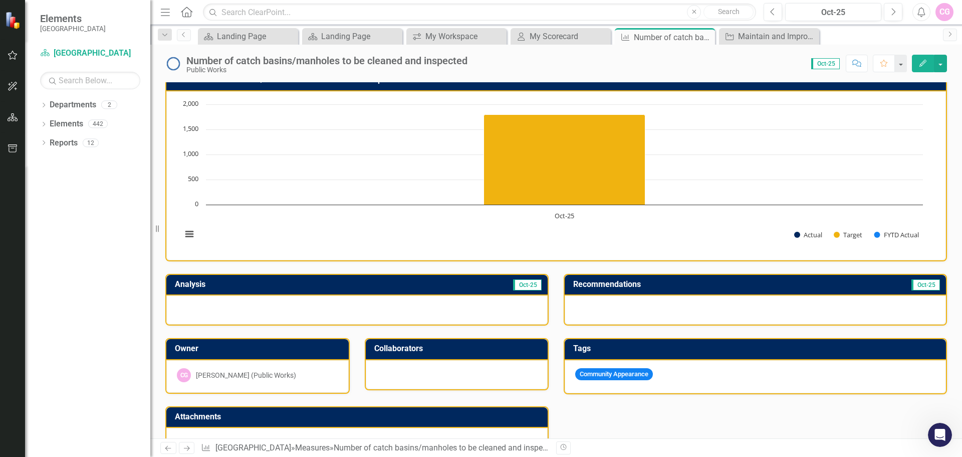
scroll to position [0, 0]
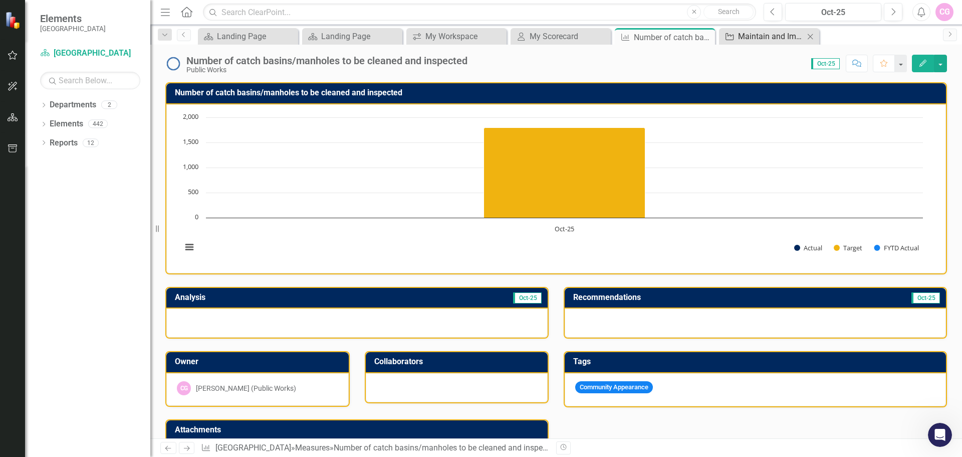
click at [740, 41] on div "Maintain and Improve City Infrastructure by ensuring safe, reliable, and well-m…" at bounding box center [771, 36] width 66 height 13
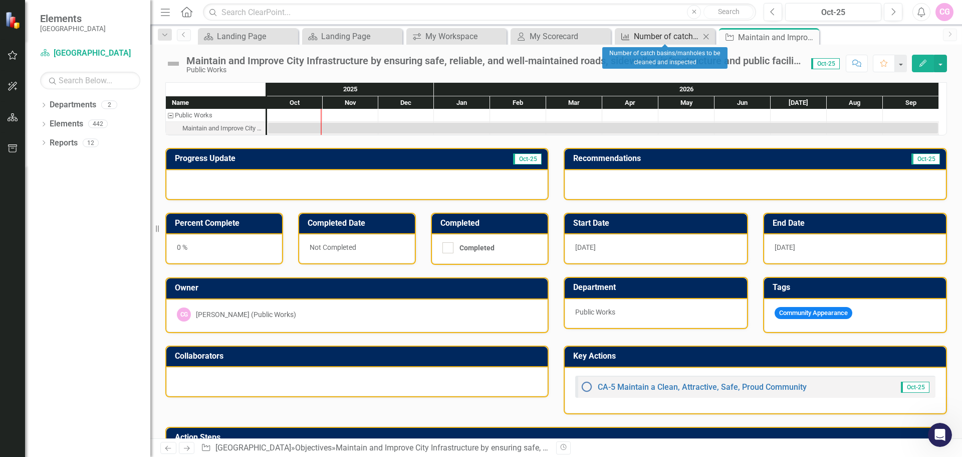
click at [642, 36] on div "Number of catch basins/manholes to be cleaned and inspected" at bounding box center [667, 36] width 66 height 13
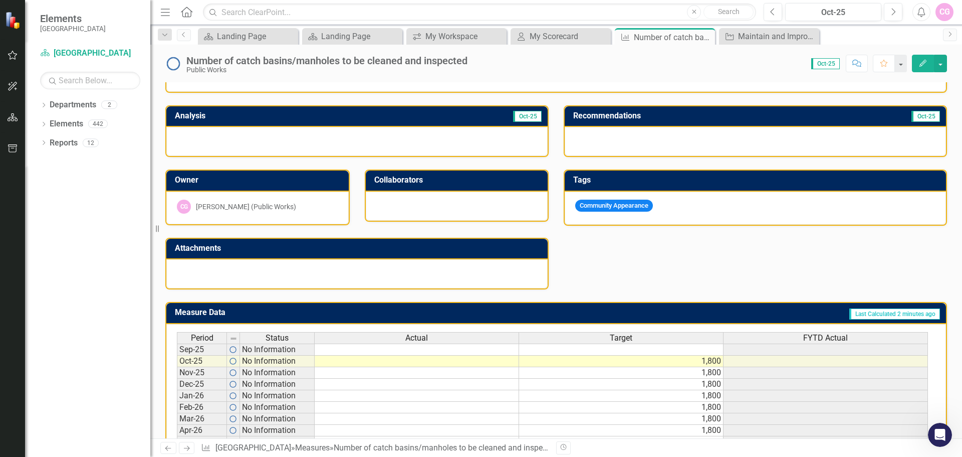
scroll to position [163, 0]
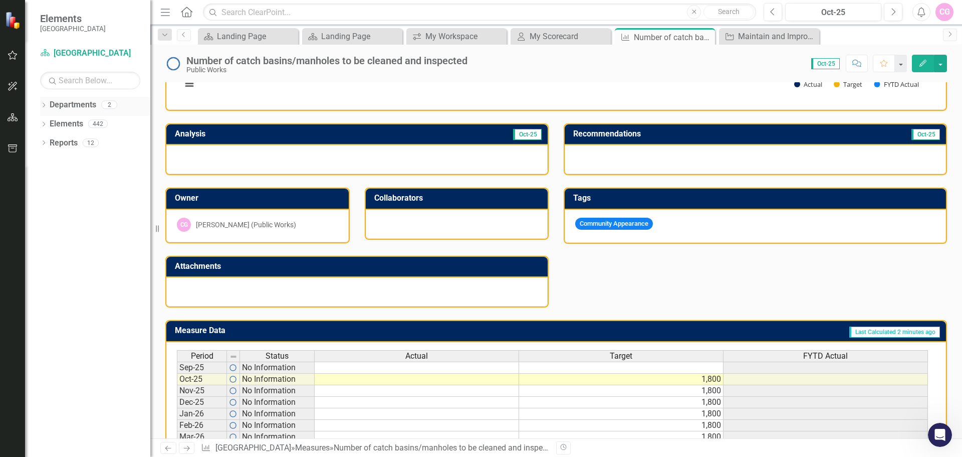
click at [42, 108] on icon "Dropdown" at bounding box center [43, 106] width 7 height 6
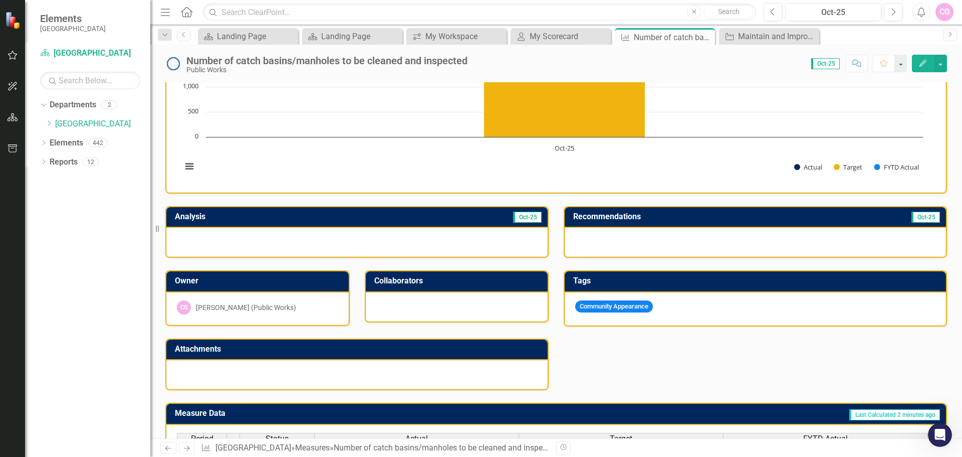
scroll to position [63, 0]
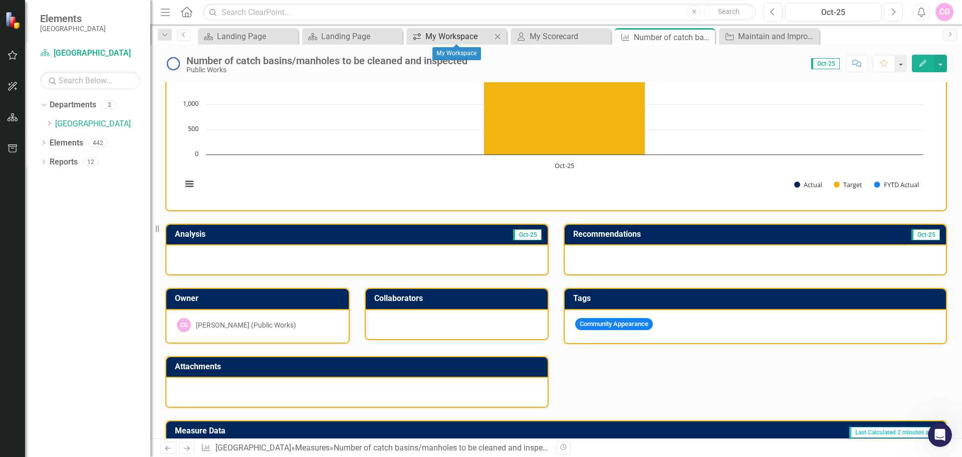
click at [441, 41] on div "My Workspace" at bounding box center [458, 36] width 66 height 13
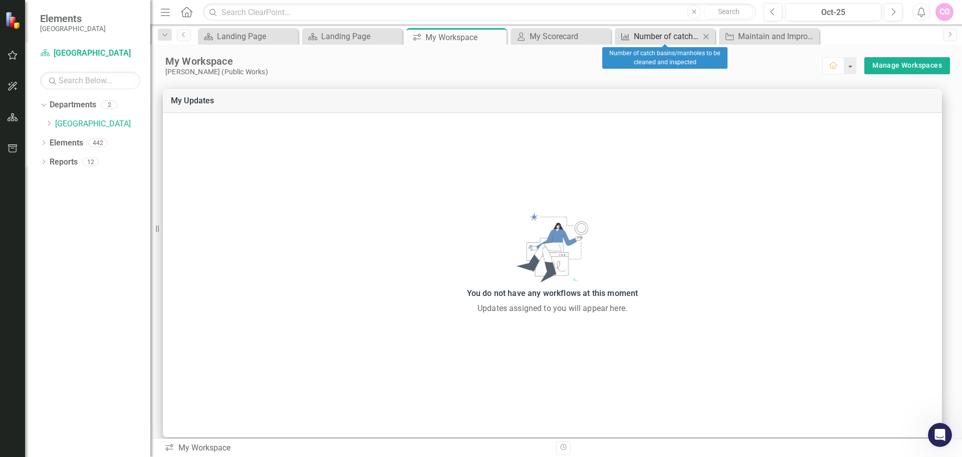
click at [654, 42] on div "Number of catch basins/manholes to be cleaned and inspected" at bounding box center [667, 36] width 66 height 13
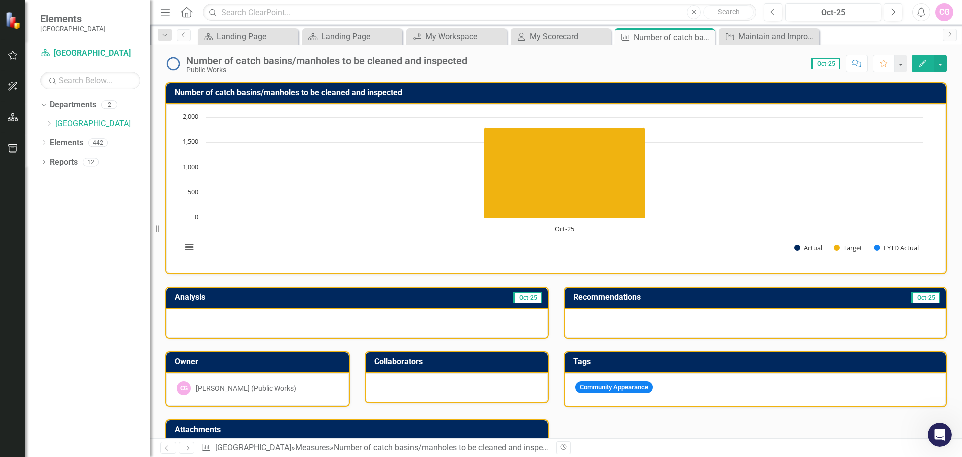
click at [940, 14] on div "CG" at bounding box center [945, 12] width 18 height 18
click at [915, 106] on link "icon.portal Success Portal" at bounding box center [913, 106] width 79 height 19
